Goal: Task Accomplishment & Management: Use online tool/utility

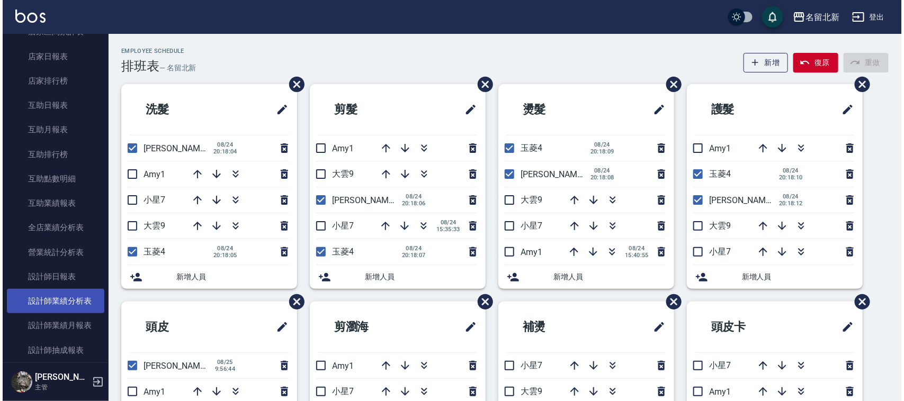
scroll to position [400, 0]
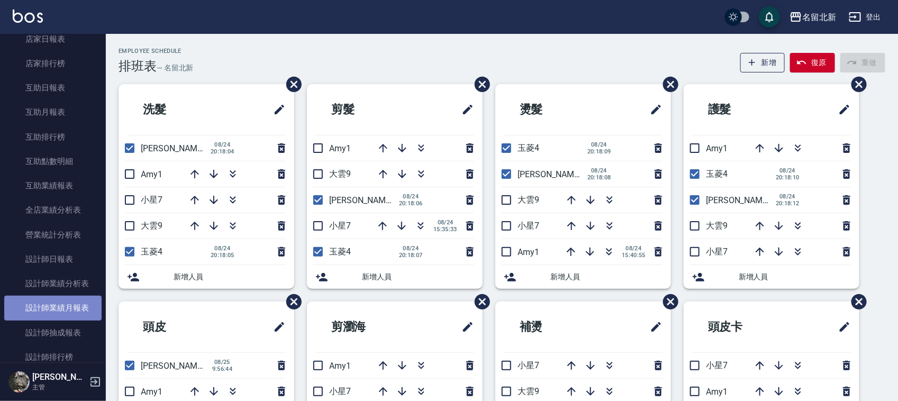
click at [77, 310] on link "設計師業績月報表" at bounding box center [52, 308] width 97 height 24
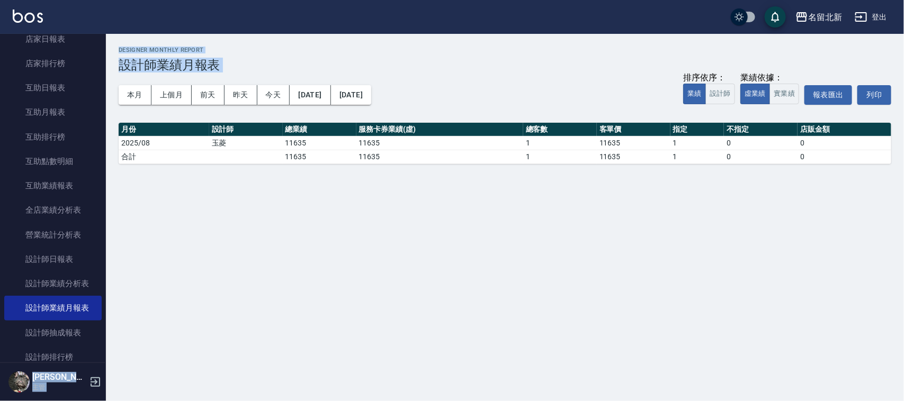
click at [109, 94] on div "名留北新 登出 櫃檯作業 打帳單 帳單列表 掛單列表 座位開單 營業儀表板 現金收支登錄 材料自購登錄 每日結帳 排班表 現場電腦打卡 預約管理 預約管理 單…" at bounding box center [452, 200] width 904 height 401
click at [133, 95] on button "本月" at bounding box center [135, 95] width 33 height 20
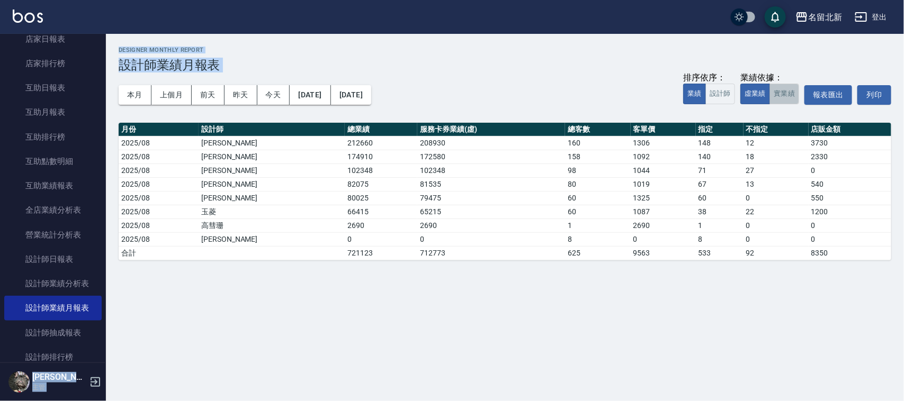
click at [782, 92] on button "實業績" at bounding box center [784, 94] width 30 height 21
click at [750, 91] on button "虛業績" at bounding box center [755, 94] width 30 height 21
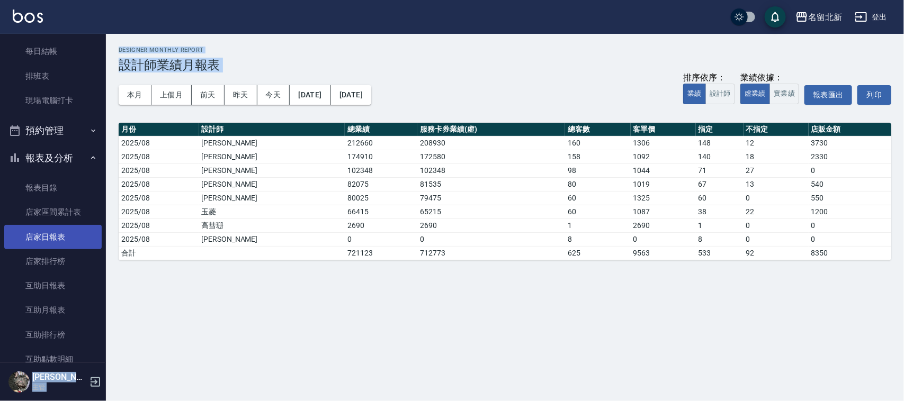
scroll to position [201, 0]
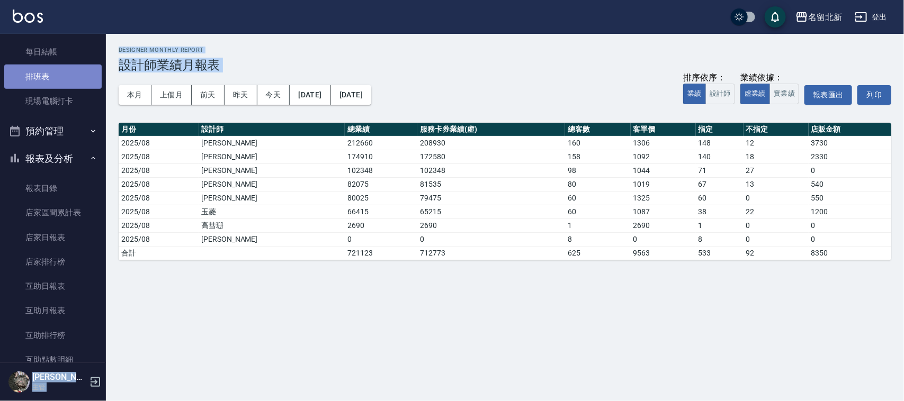
click at [61, 75] on link "排班表" at bounding box center [52, 77] width 97 height 24
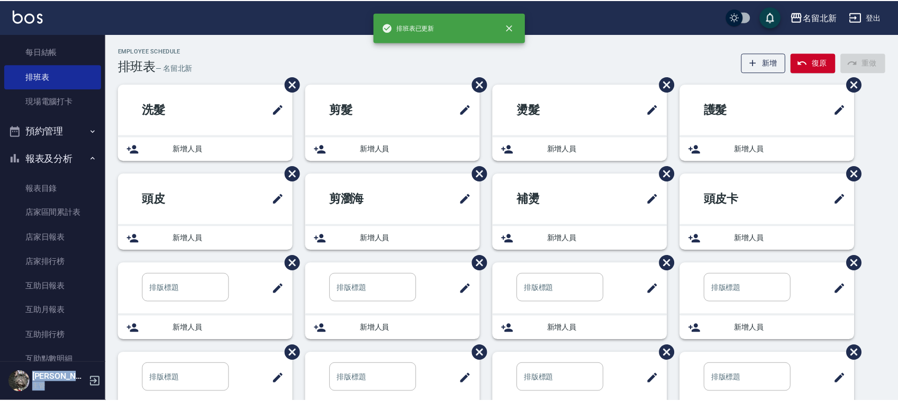
scroll to position [267, 0]
